Goal: Information Seeking & Learning: Compare options

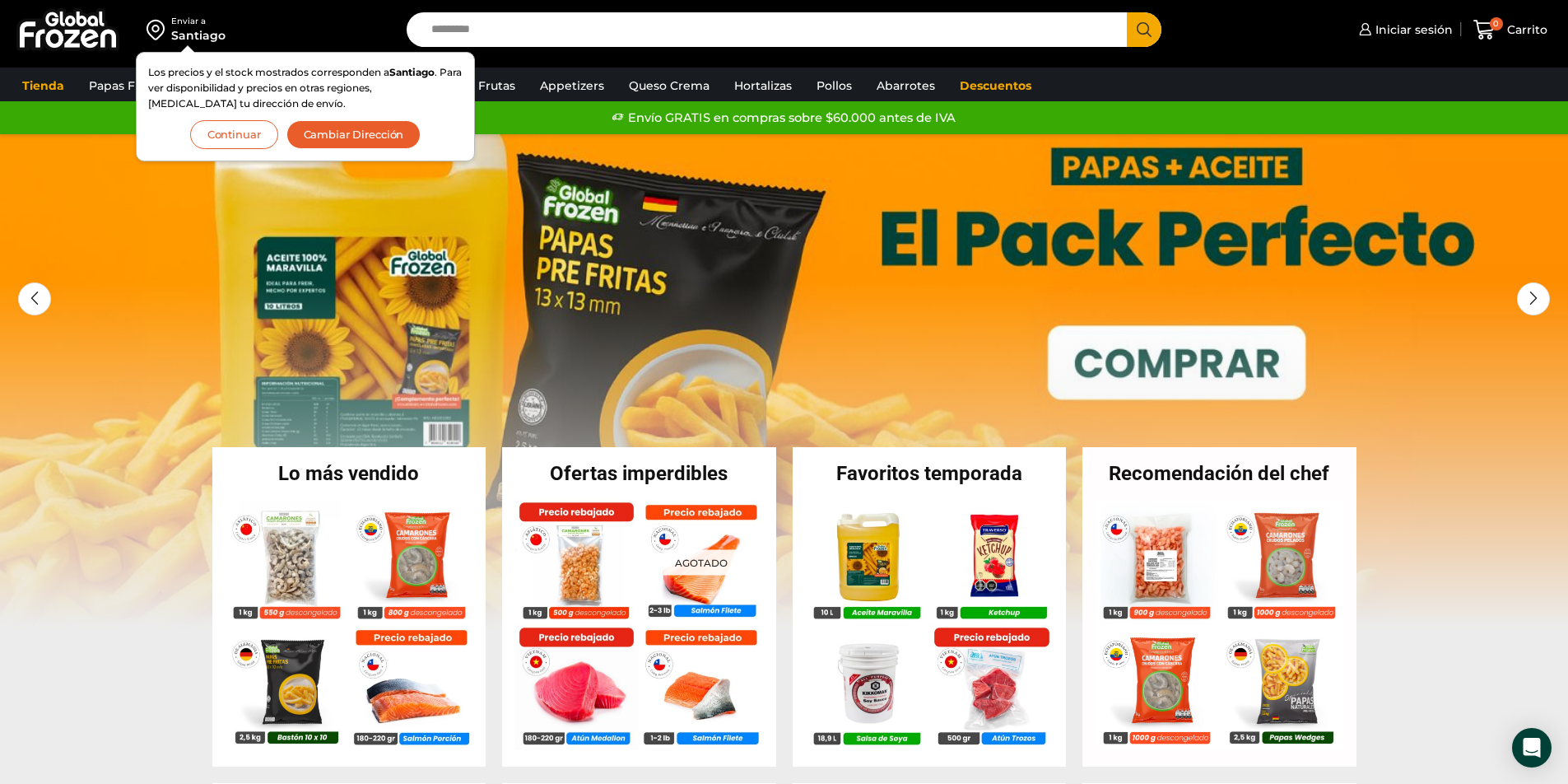
click at [227, 139] on button "Continuar" at bounding box center [234, 134] width 88 height 29
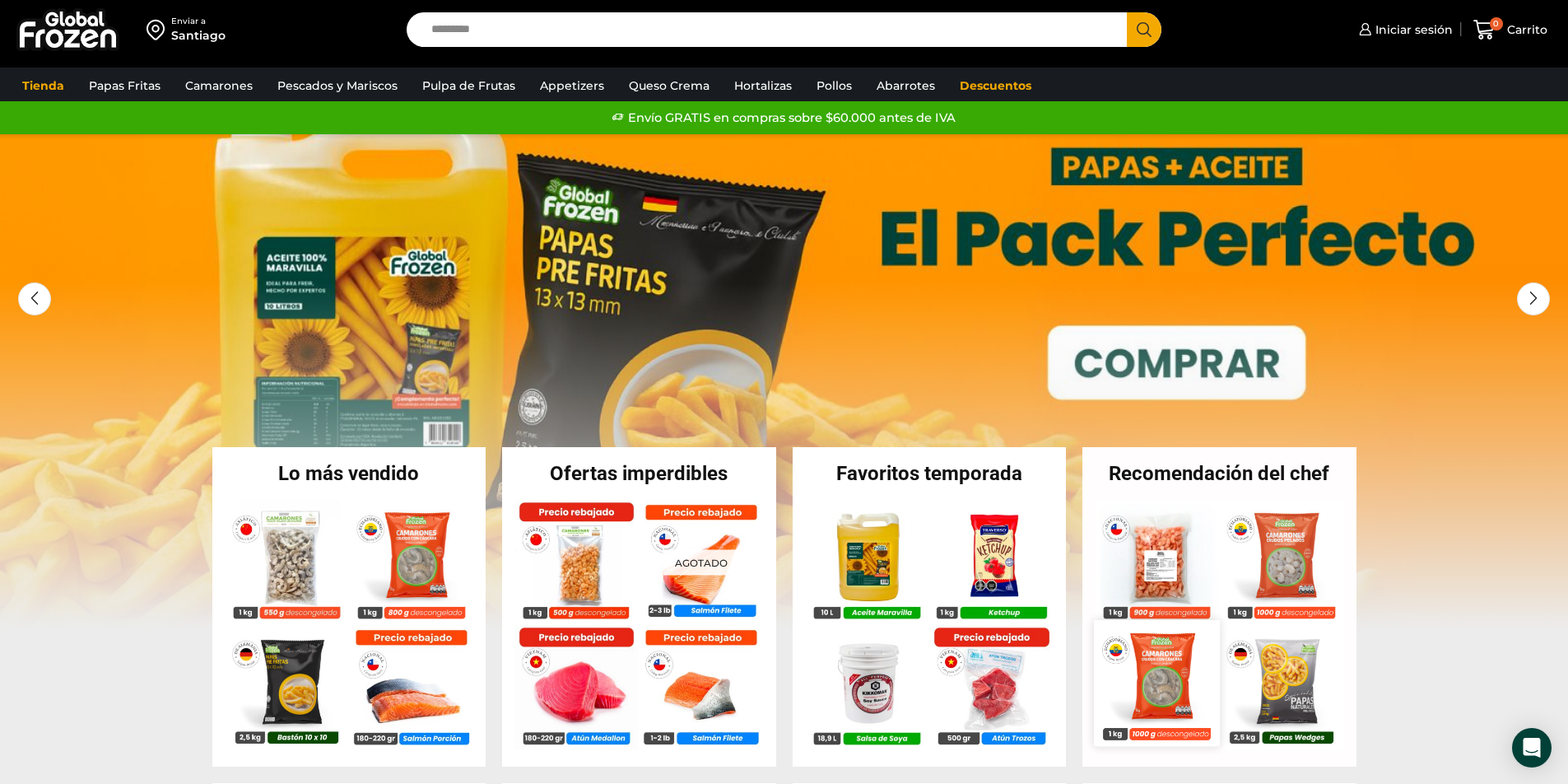
scroll to position [165, 0]
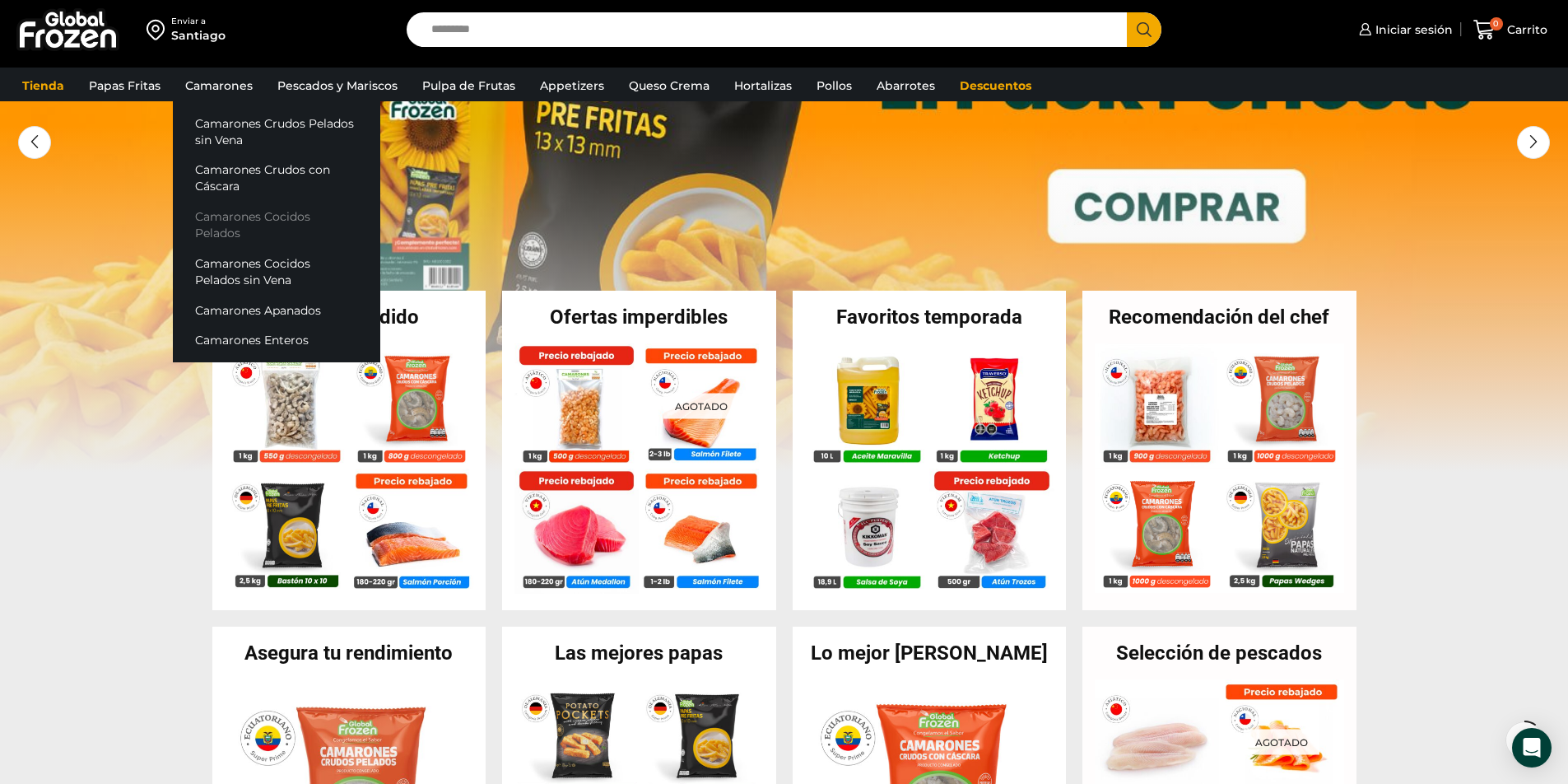
click at [231, 220] on link "Camarones Cocidos Pelados" at bounding box center [276, 225] width 207 height 47
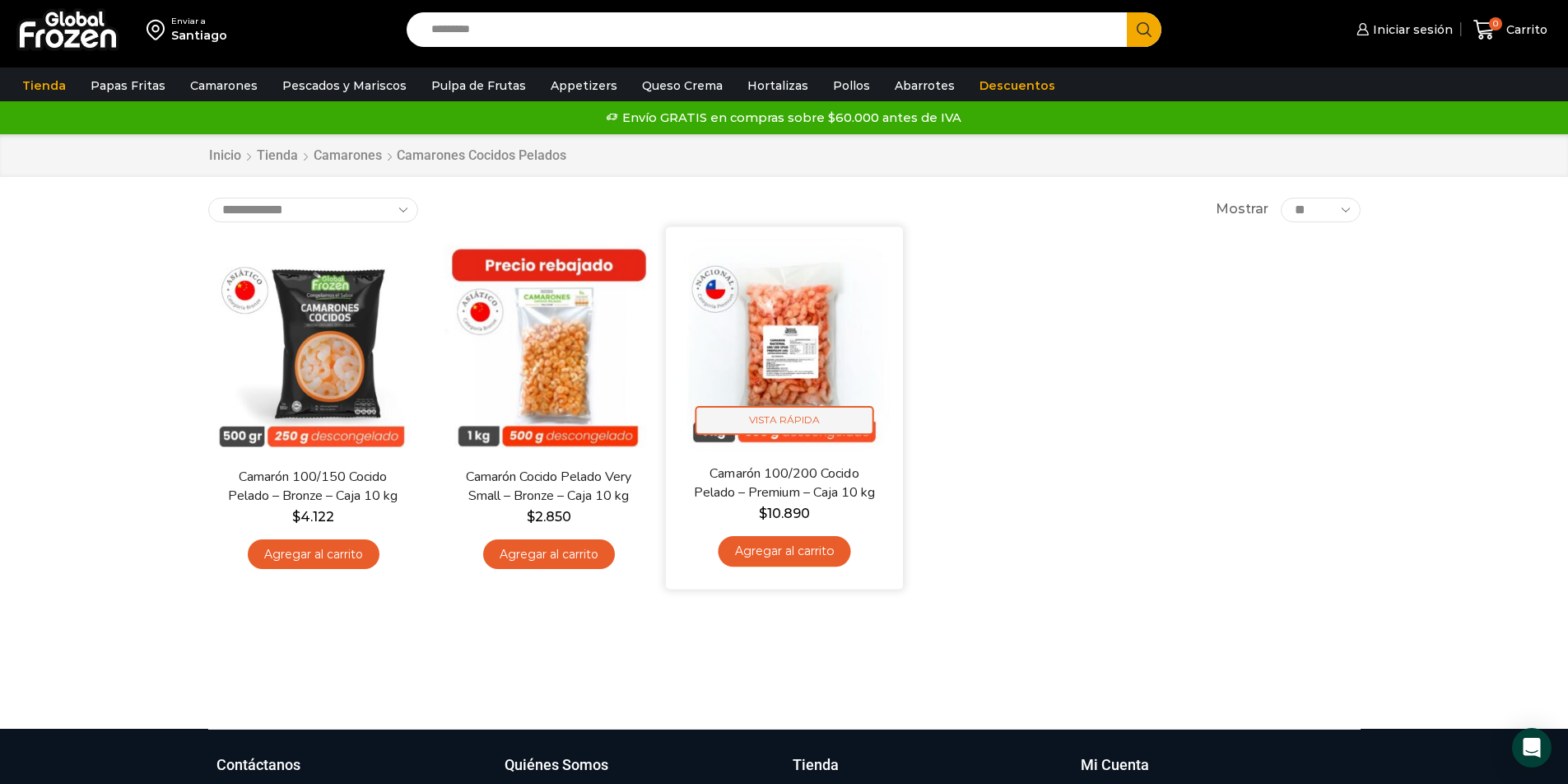
click at [768, 421] on span "Vista Rápida" at bounding box center [784, 419] width 178 height 29
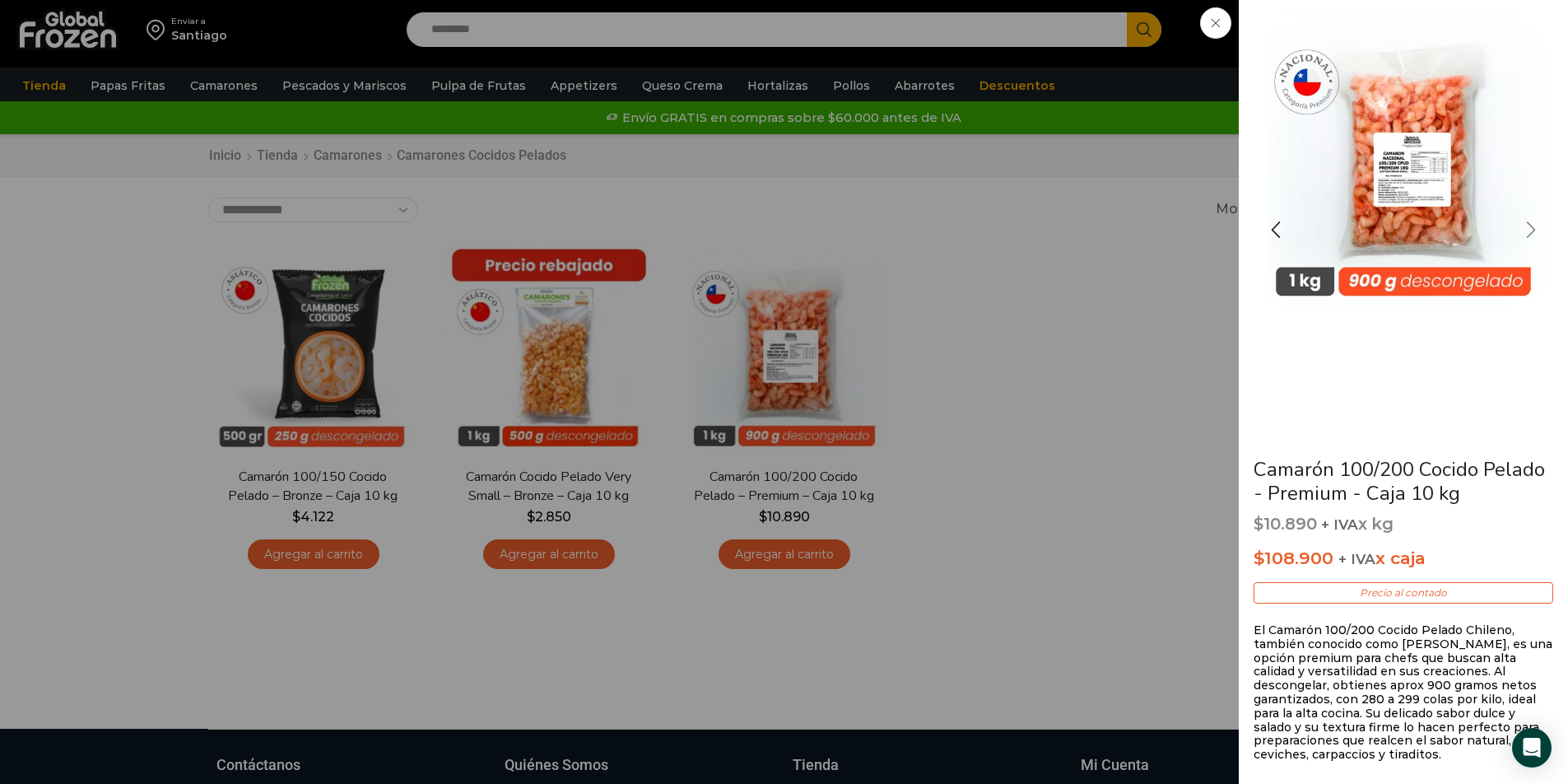
click at [1531, 233] on div "Next slide" at bounding box center [1531, 230] width 41 height 41
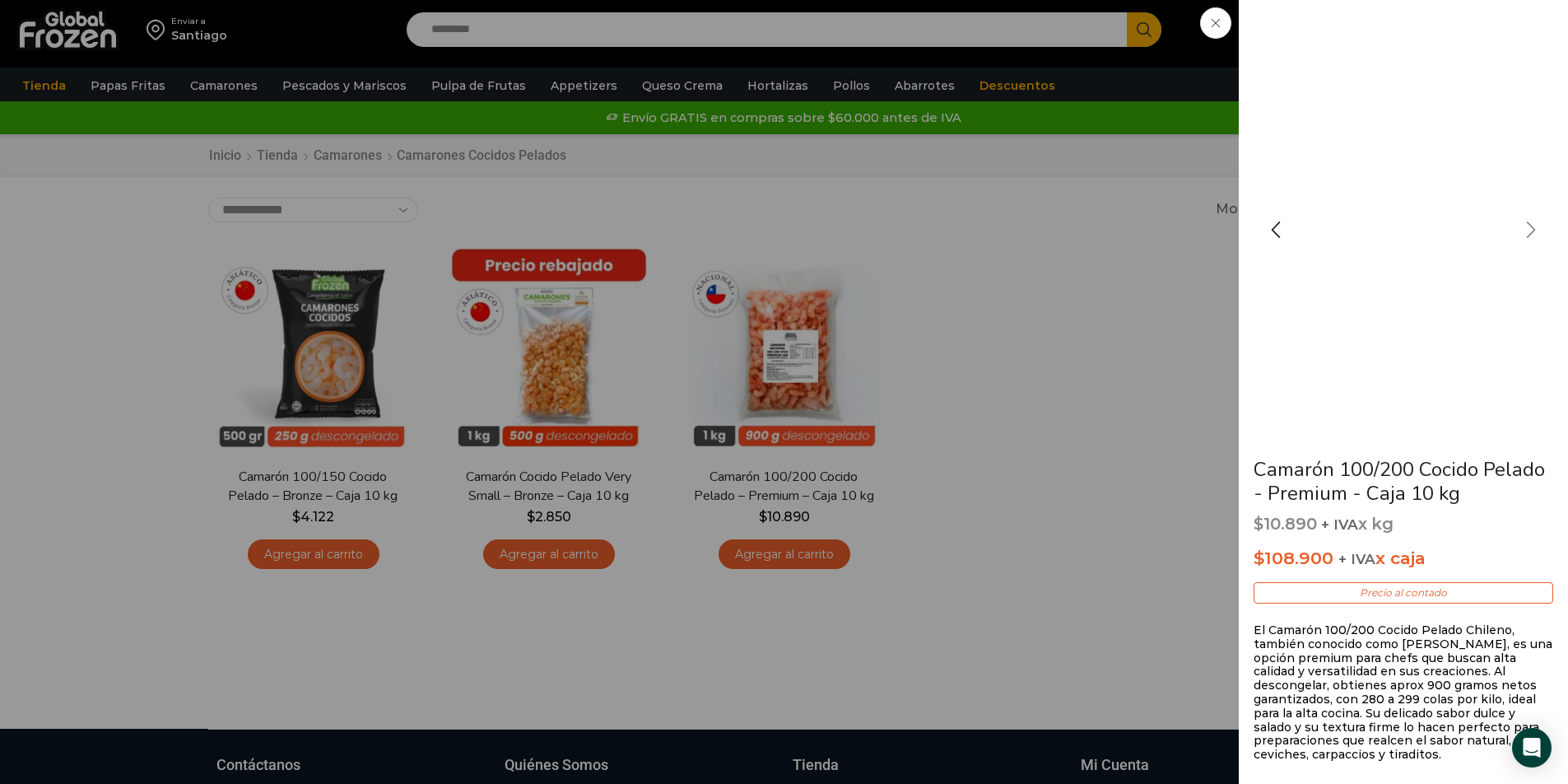
click at [1531, 233] on div "Next slide" at bounding box center [1531, 230] width 41 height 41
click at [1271, 232] on div "Previous slide" at bounding box center [1275, 230] width 41 height 41
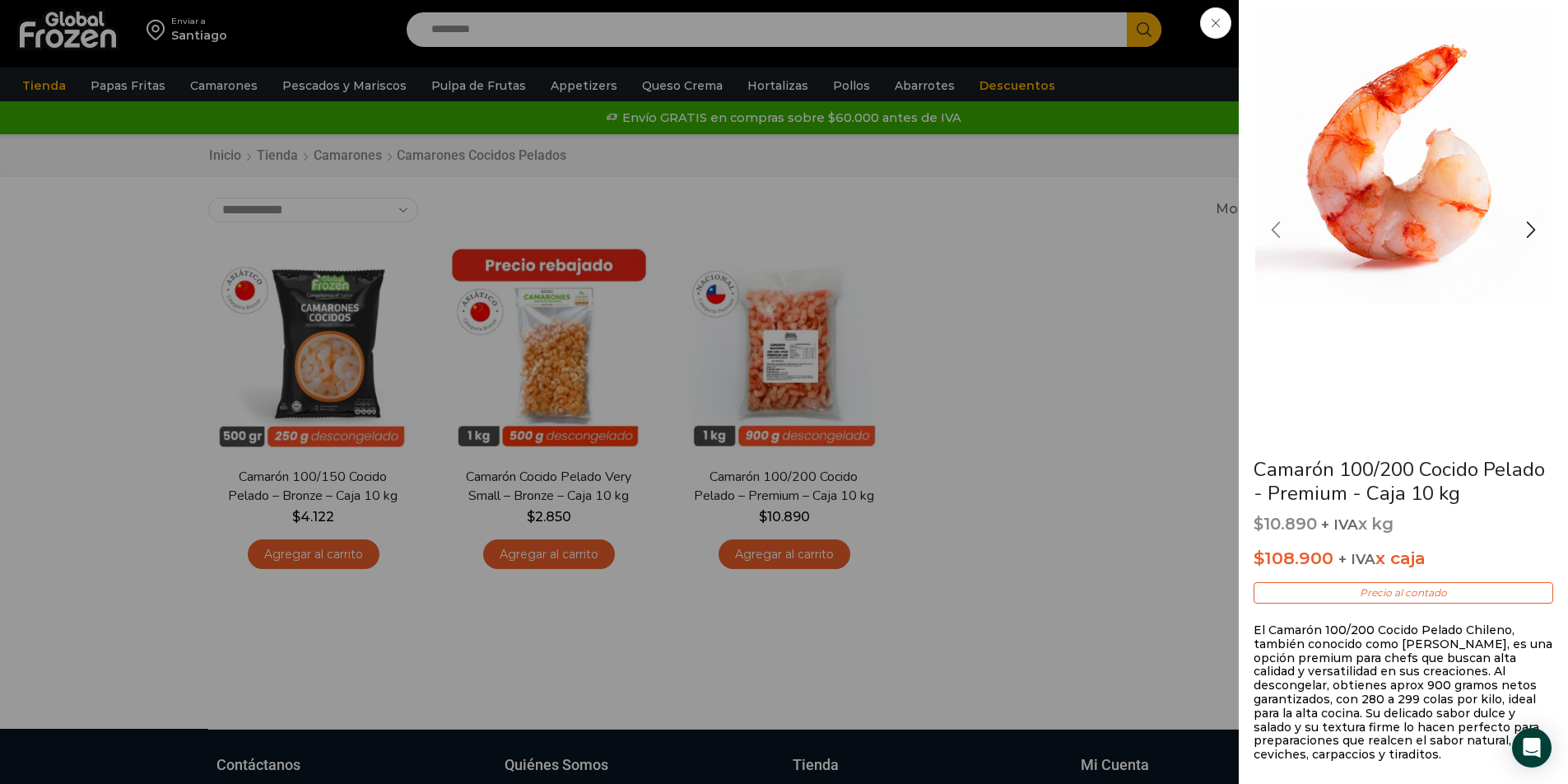
click at [1271, 232] on div "Previous slide" at bounding box center [1275, 230] width 41 height 41
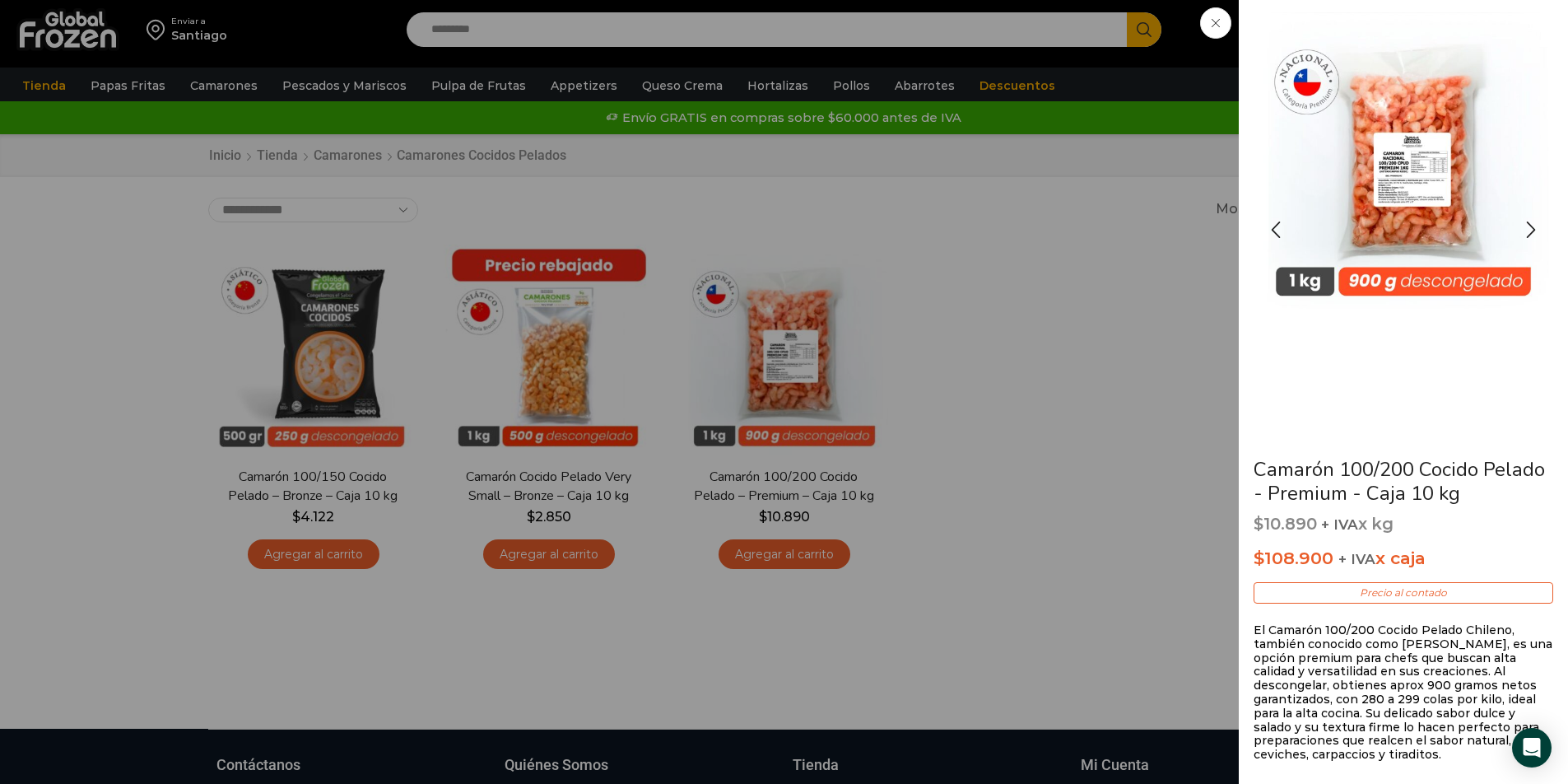
click at [1390, 174] on img "1 / 3" at bounding box center [1403, 160] width 296 height 297
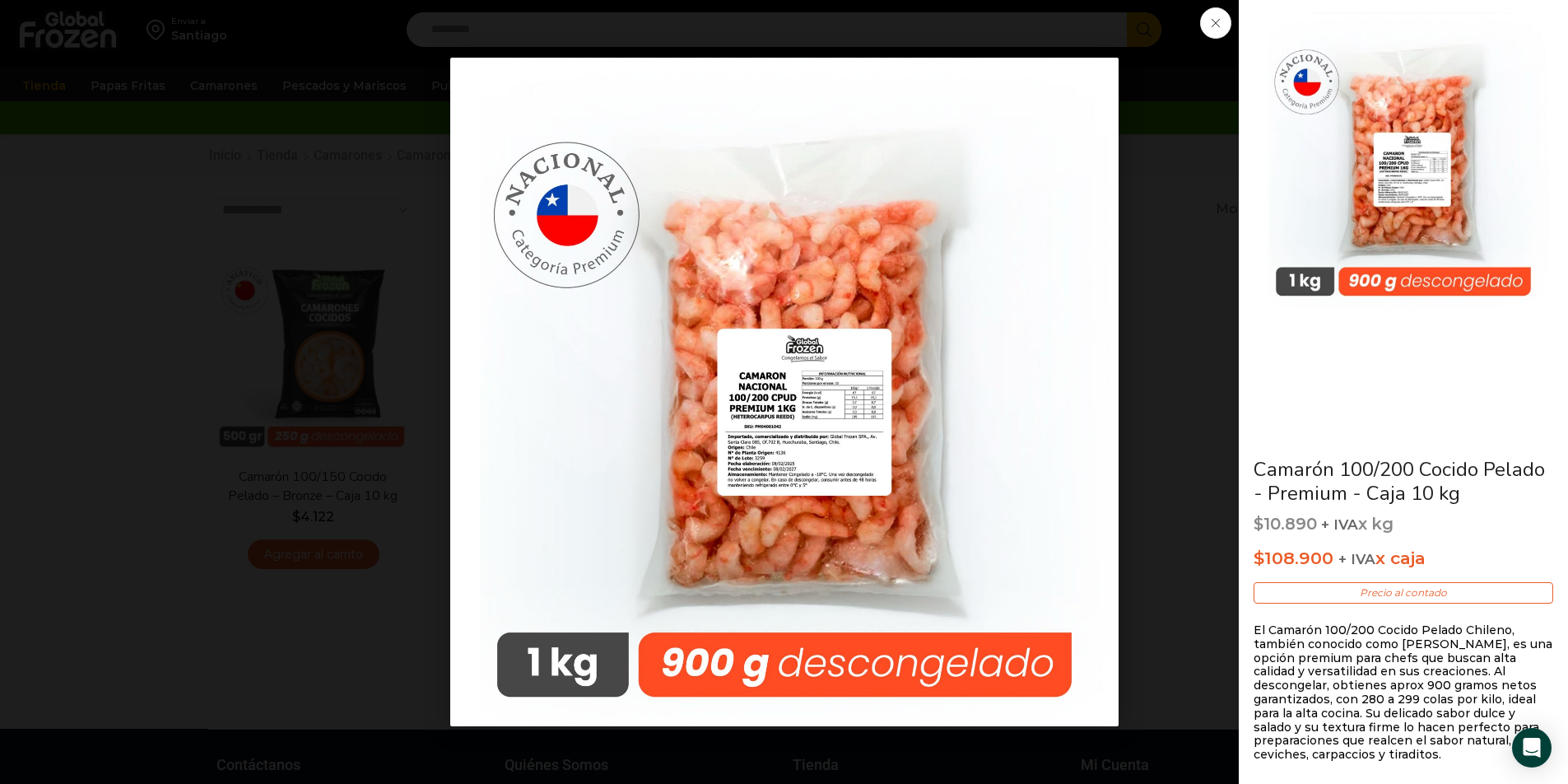
click at [1214, 23] on icon at bounding box center [1215, 22] width 8 height 8
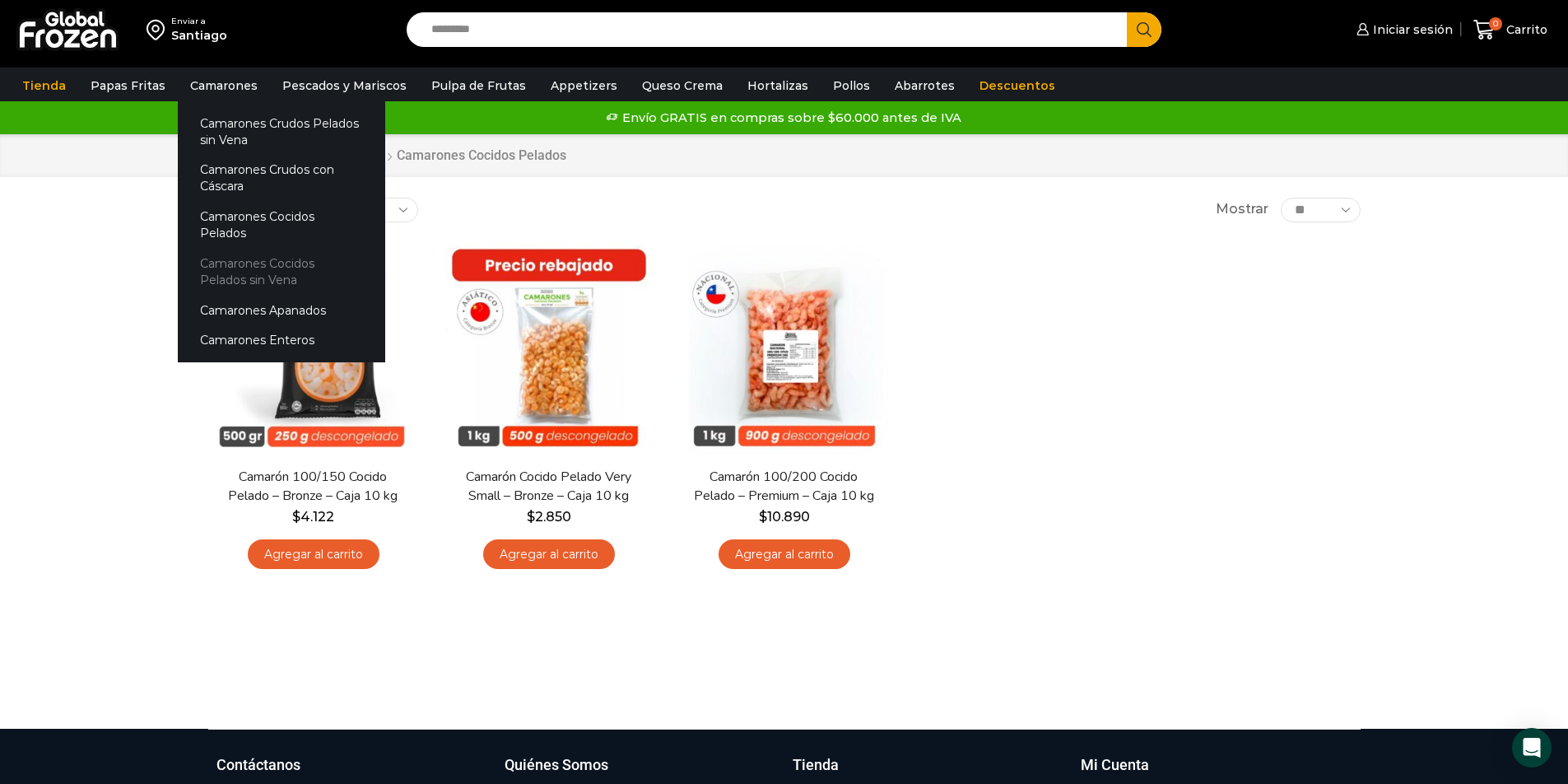
click at [218, 247] on link "Camarones Cocidos Pelados sin Vena" at bounding box center [281, 271] width 207 height 47
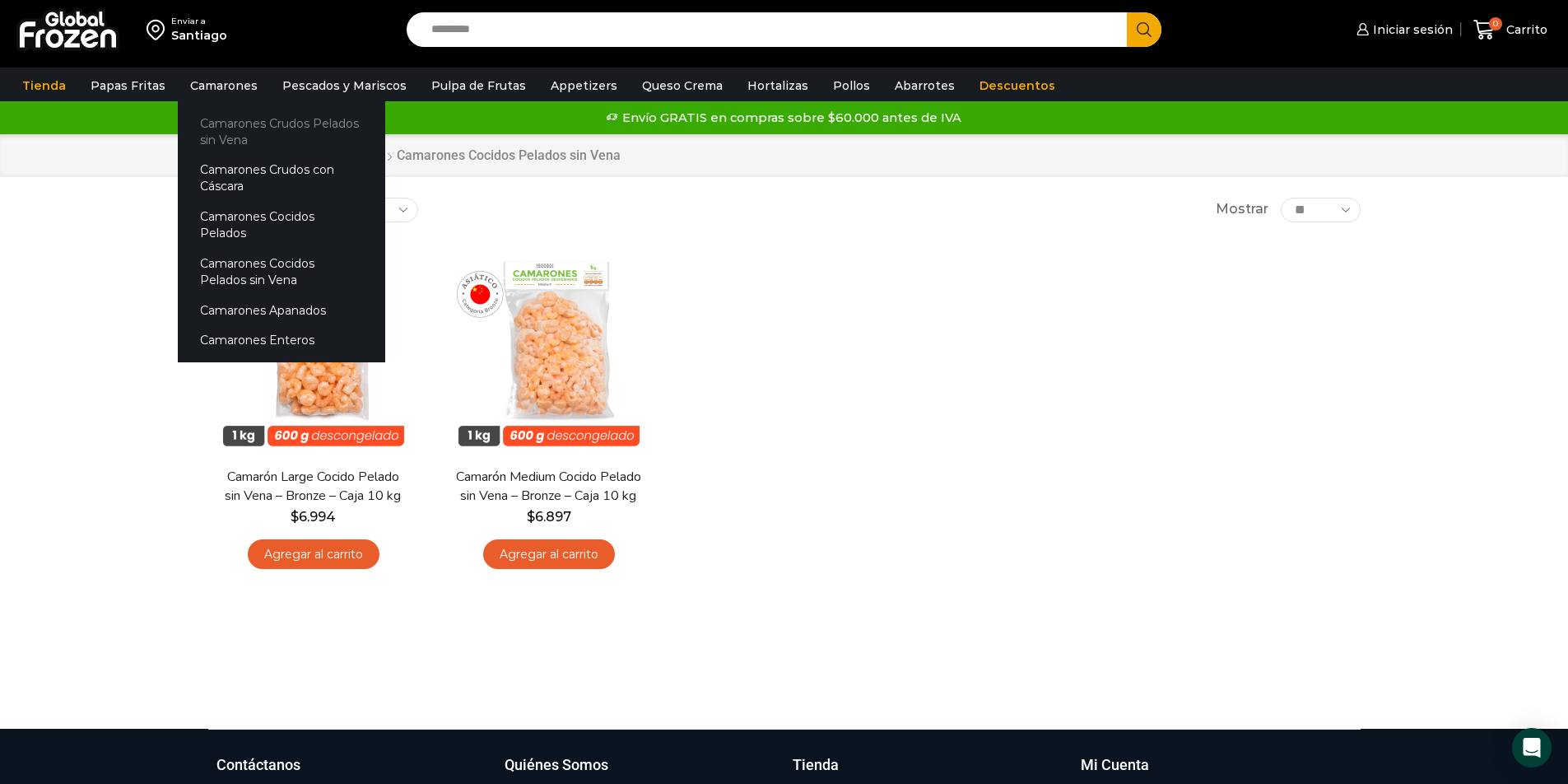
click at [224, 125] on link "Camarones Crudos Pelados sin Vena" at bounding box center [281, 131] width 207 height 47
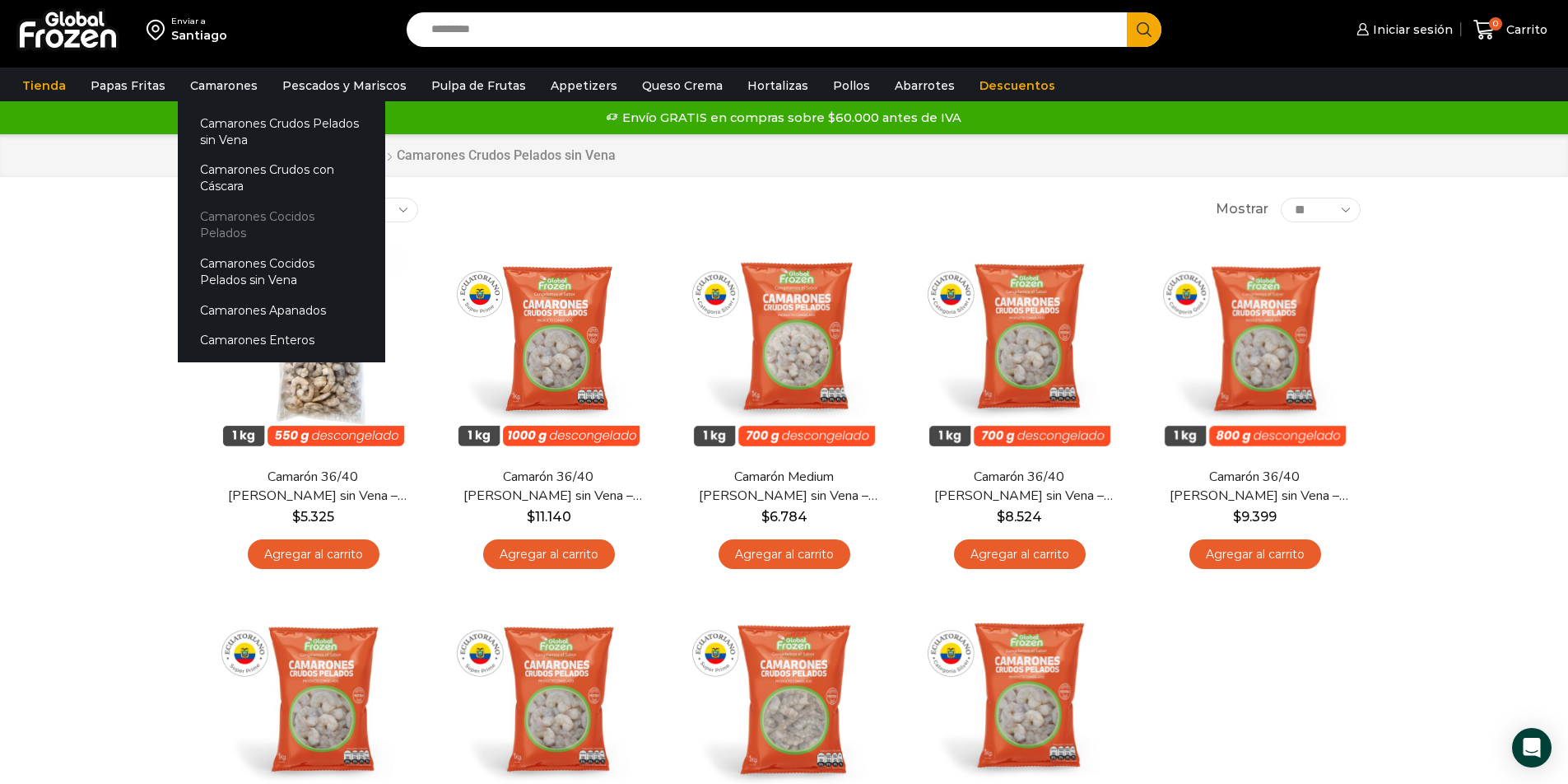
click at [233, 217] on link "Camarones Cocidos Pelados" at bounding box center [281, 225] width 207 height 47
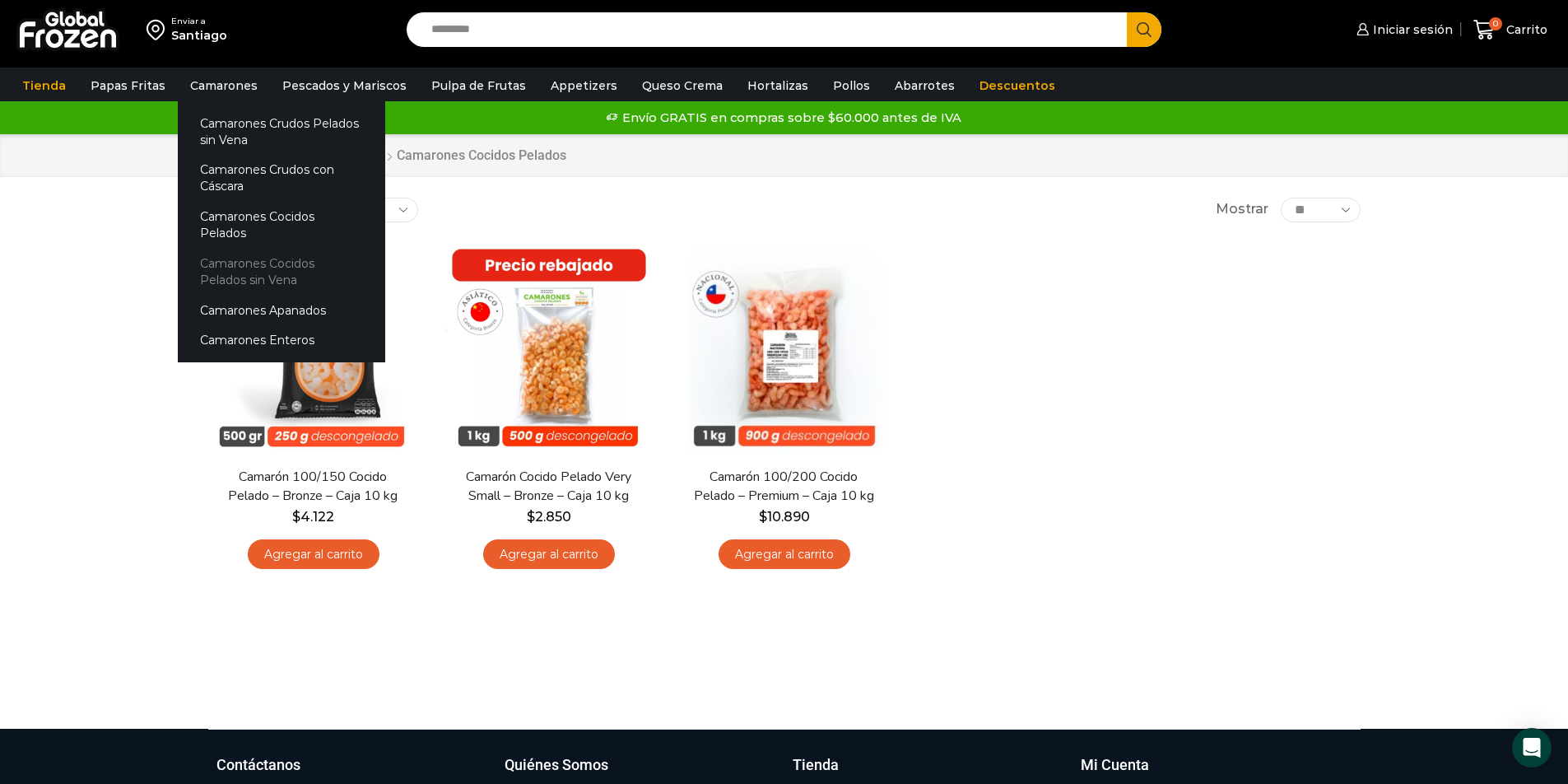
click at [219, 247] on link "Camarones Cocidos Pelados sin Vena" at bounding box center [281, 271] width 207 height 47
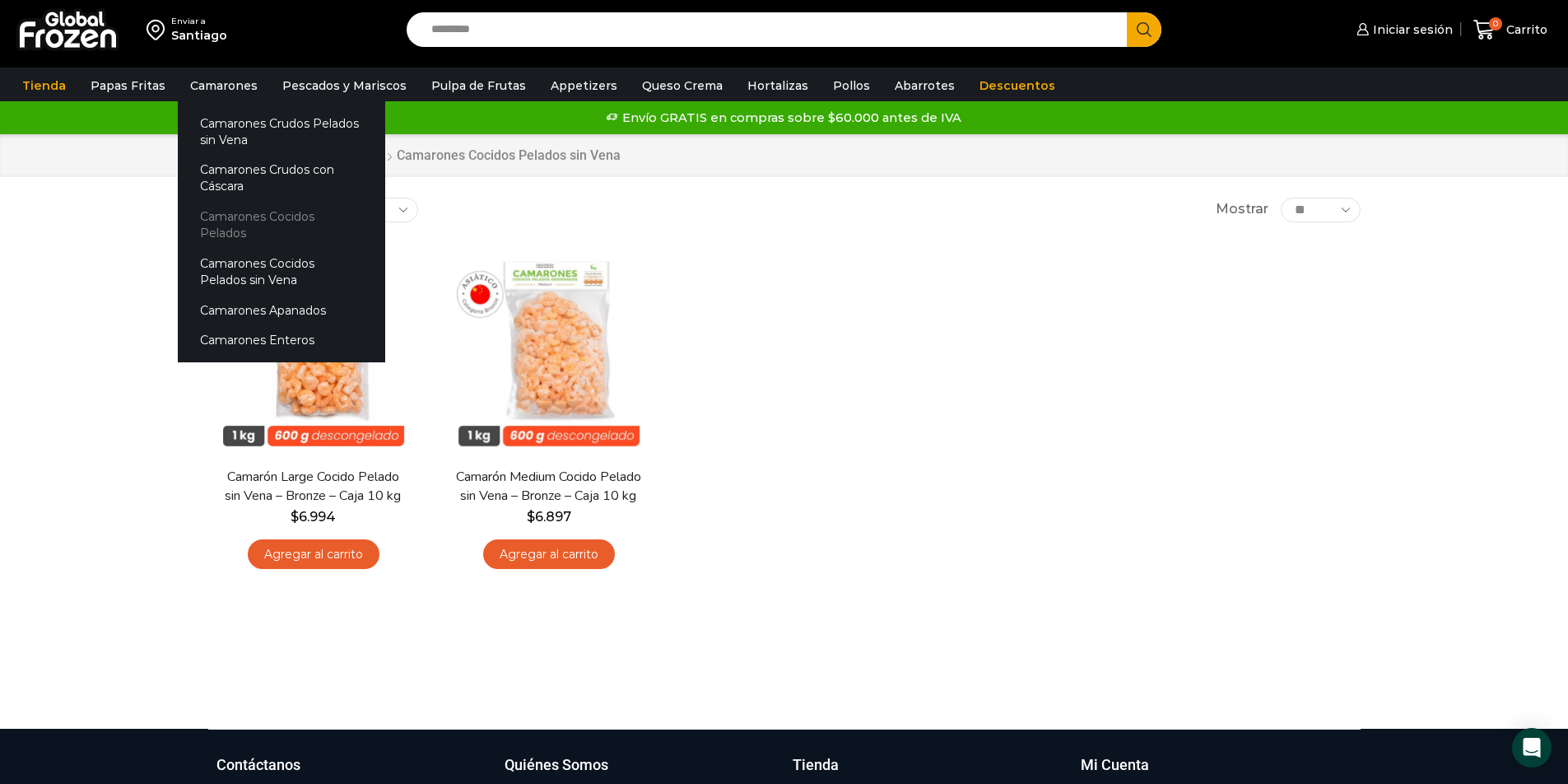
click at [221, 216] on link "Camarones Cocidos Pelados" at bounding box center [281, 225] width 207 height 47
